Goal: Task Accomplishment & Management: Use online tool/utility

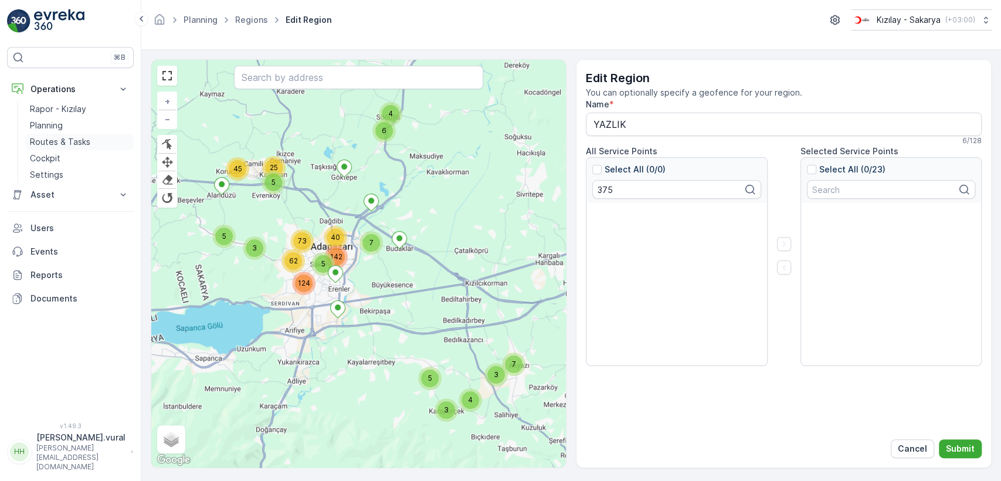
scroll to position [281, 0]
click at [94, 140] on link "Routes & Tasks" at bounding box center [79, 142] width 108 height 16
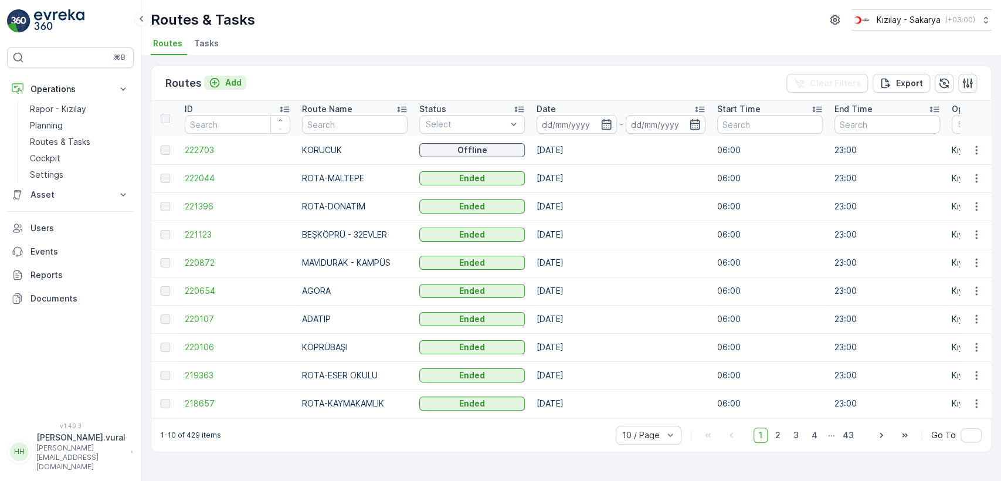
click at [238, 78] on p "Add" at bounding box center [233, 83] width 16 height 12
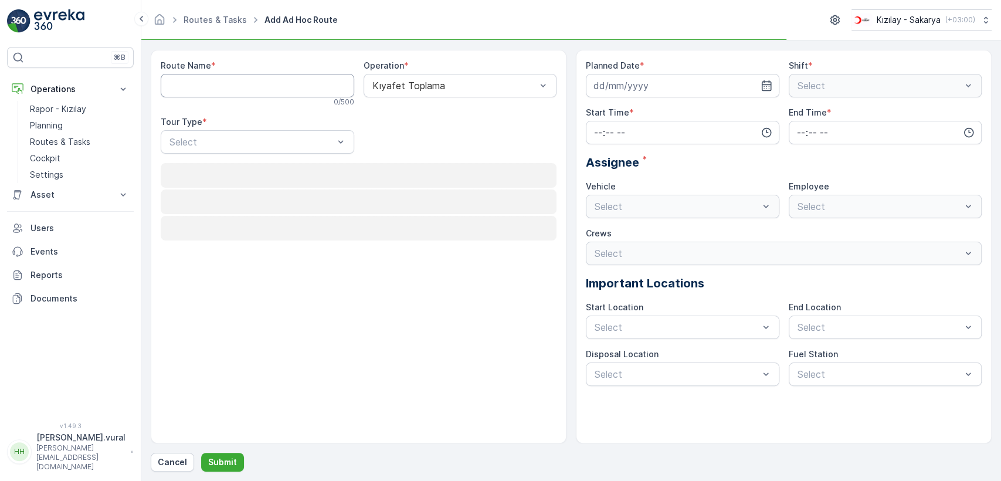
click at [249, 86] on Name "Route Name" at bounding box center [257, 85] width 193 height 23
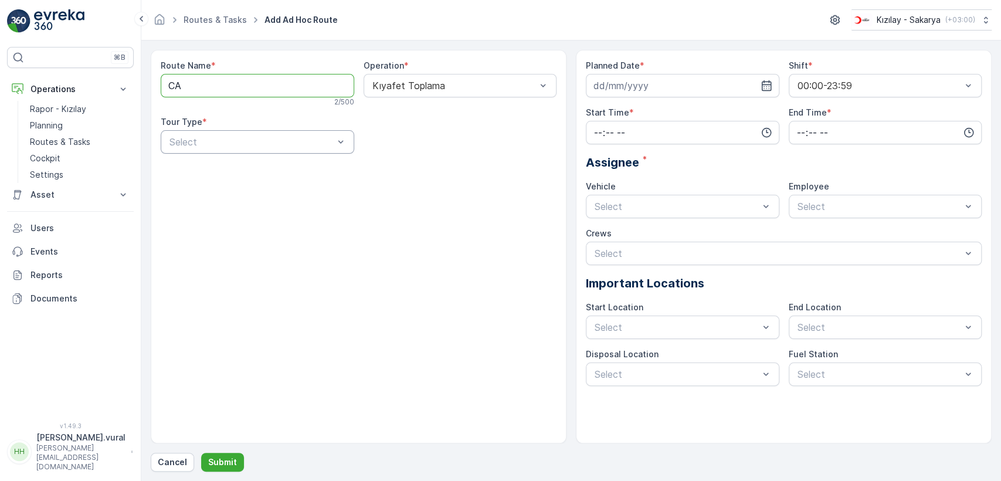
type Name "CAMİLİ"
click at [240, 172] on div "Static" at bounding box center [257, 170] width 179 height 11
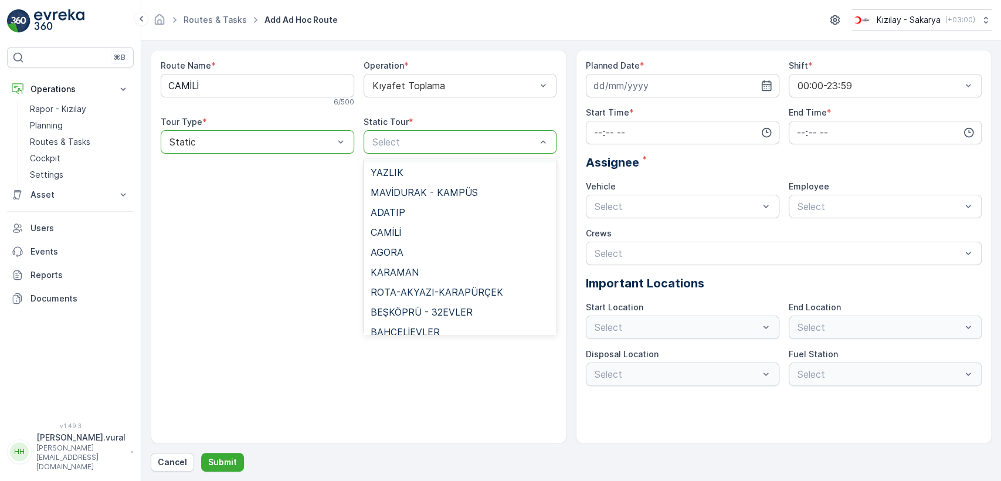
scroll to position [716, 0]
click at [397, 215] on span "CAMİLİ" at bounding box center [385, 211] width 30 height 11
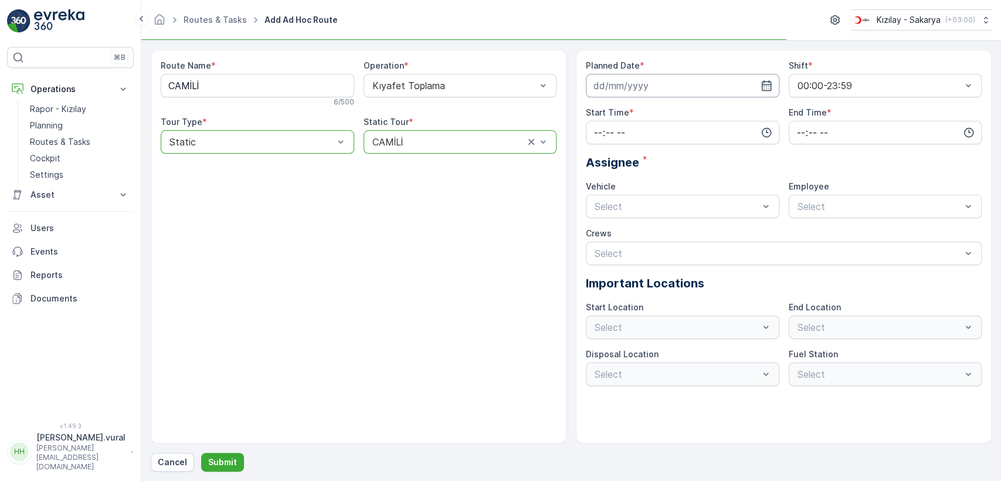
click at [666, 89] on input at bounding box center [682, 85] width 193 height 23
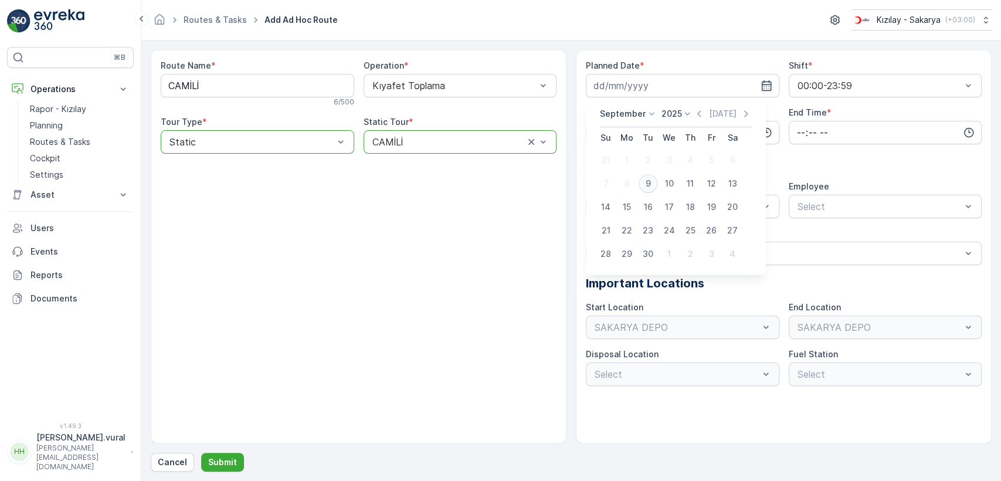
click at [650, 183] on div "9" at bounding box center [647, 183] width 19 height 19
type input "[DATE]"
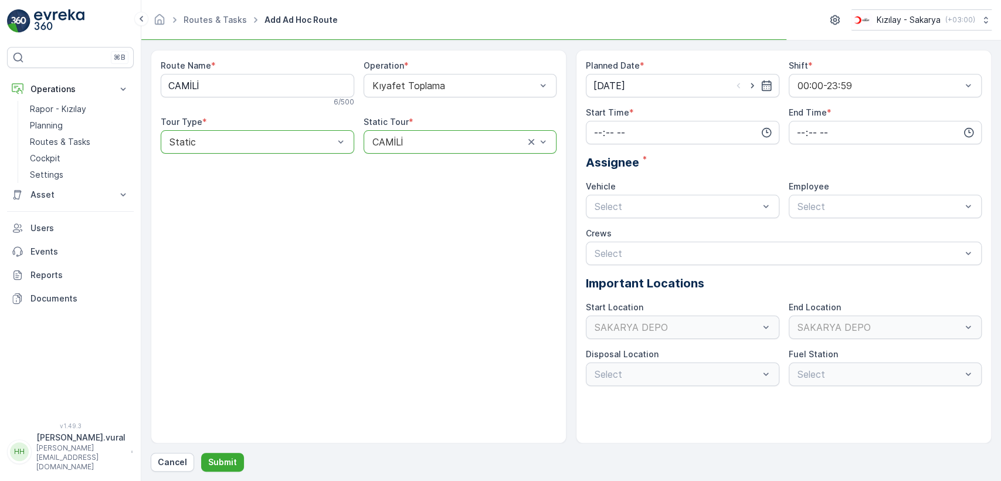
click at [637, 151] on div "Planned Date * [DATE] Shift * 00:00-23:59 Start Time * End Time * Assignee * Ve…" at bounding box center [784, 223] width 396 height 326
click at [631, 138] on input "time" at bounding box center [682, 132] width 193 height 23
click at [600, 246] on span "14" at bounding box center [597, 251] width 9 height 12
type input "14:00"
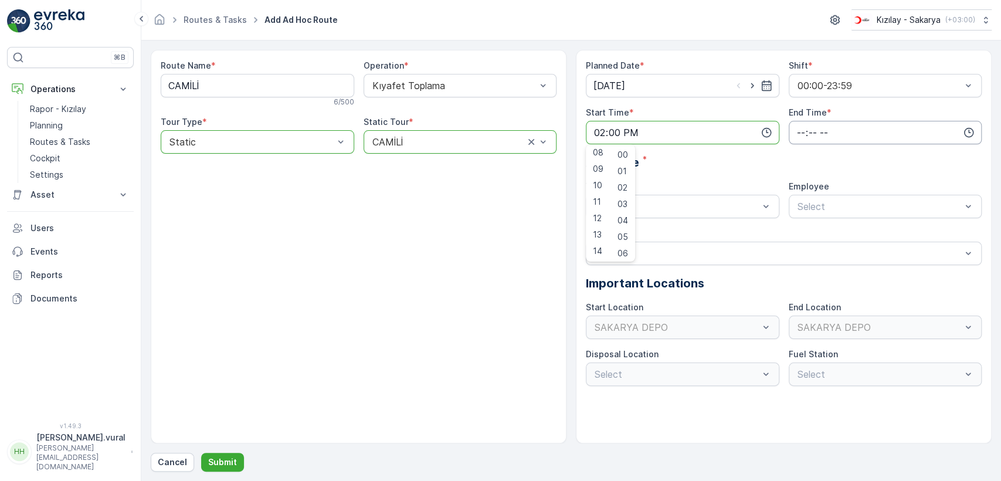
click at [838, 127] on input "time" at bounding box center [884, 132] width 193 height 23
drag, startPoint x: 804, startPoint y: 250, endPoint x: 676, endPoint y: 216, distance: 132.2
click at [804, 250] on span "23" at bounding box center [799, 251] width 9 height 12
type input "23:00"
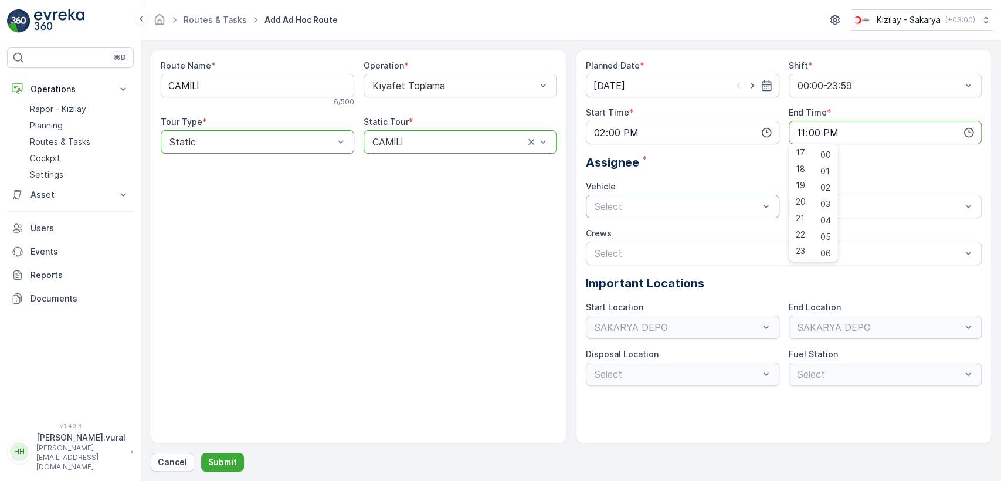
click at [608, 195] on div "Select" at bounding box center [682, 206] width 193 height 23
click at [626, 253] on div "06 ECH 422 Busy" at bounding box center [682, 255] width 179 height 11
click at [876, 198] on div "Select" at bounding box center [884, 206] width 193 height 23
click at [821, 236] on span "06ECH422" at bounding box center [818, 235] width 47 height 11
click at [232, 460] on p "Submit" at bounding box center [222, 462] width 29 height 12
